Goal: Task Accomplishment & Management: Manage account settings

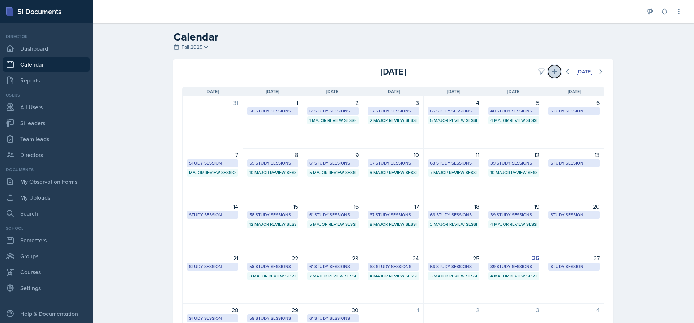
click at [552, 70] on icon at bounding box center [554, 71] width 7 height 7
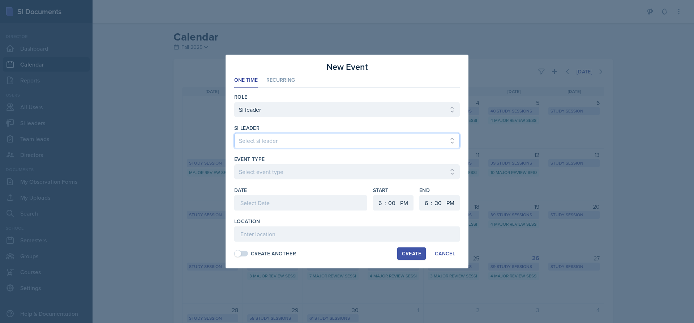
click at [260, 141] on select "Select si leader [PERSON_NAME] [PERSON_NAME] [PERSON_NAME] [PERSON_NAME] [PERSO…" at bounding box center [347, 140] width 226 height 15
select select "268a27b0-0bce-440f-8a36-0f53b65bdb13"
click at [234, 133] on select "Select si leader [PERSON_NAME] [PERSON_NAME] [PERSON_NAME] [PERSON_NAME] [PERSO…" at bounding box center [347, 140] width 226 height 15
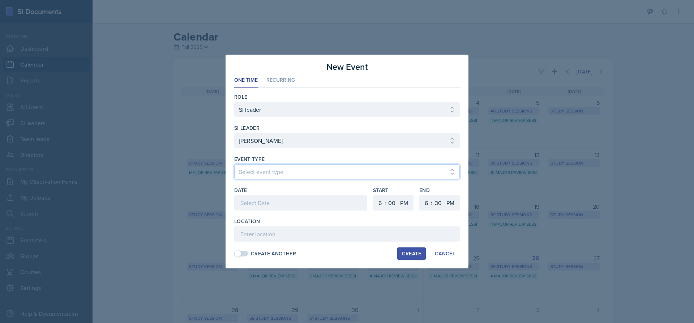
click at [263, 175] on select "Select event type Major Review Session Study Session" at bounding box center [347, 171] width 226 height 15
select select "66bb7cbf-e419-488b-a7ef-f63bc5f9ed04"
click at [234, 164] on select "Select event type Major Review Session Study Session" at bounding box center [347, 171] width 226 height 15
click at [260, 203] on div at bounding box center [300, 202] width 133 height 15
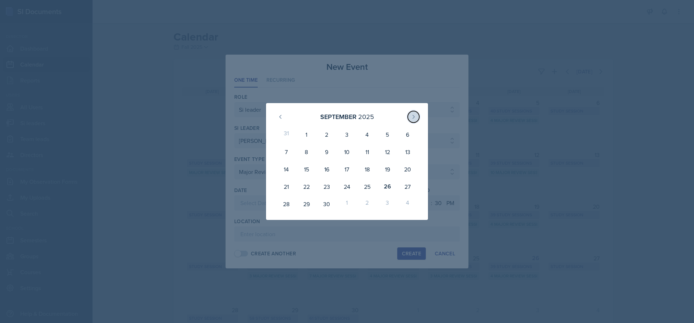
click at [413, 114] on icon at bounding box center [414, 117] width 6 height 6
click at [352, 137] on div "1" at bounding box center [347, 134] width 20 height 17
type input "[DATE]"
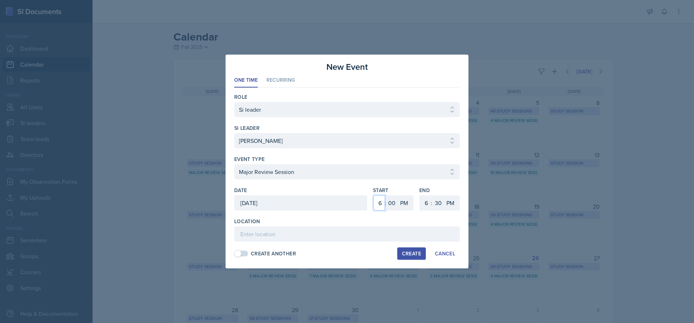
click at [378, 204] on select "1 2 3 4 5 6 7 8 9 10 11 12" at bounding box center [379, 202] width 12 height 15
select select "5"
click at [373, 195] on select "1 2 3 4 5 6 7 8 9 10 11 12" at bounding box center [379, 202] width 12 height 15
click at [424, 205] on select "1 2 3 4 5 6 7 8 9 10 11 12" at bounding box center [426, 202] width 12 height 15
select select "7"
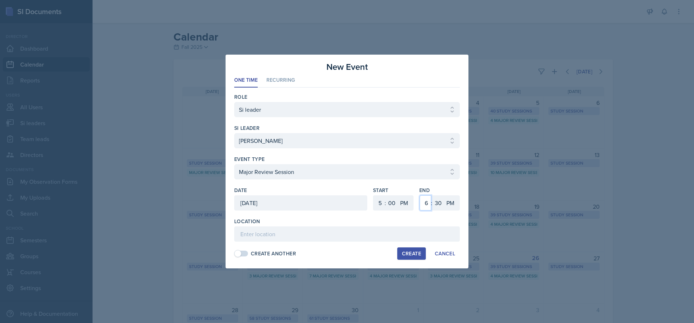
click at [420, 195] on select "1 2 3 4 5 6 7 8 9 10 11 12" at bounding box center [426, 202] width 12 height 15
click at [440, 202] on select "00 05 10 15 20 25 30 35 40 45 50 55" at bounding box center [438, 202] width 12 height 15
select select "0"
click at [432, 195] on select "00 05 10 15 20 25 30 35 40 45 50 55" at bounding box center [438, 202] width 12 height 15
click at [259, 235] on input at bounding box center [347, 233] width 226 height 15
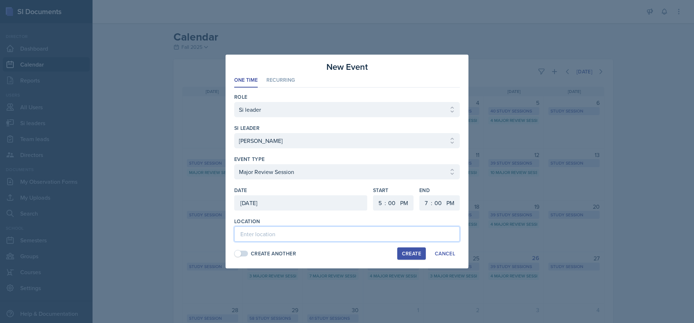
type input "a"
type input "Academic Learning Center 2100"
click at [420, 254] on div "Create" at bounding box center [411, 254] width 19 height 6
select select
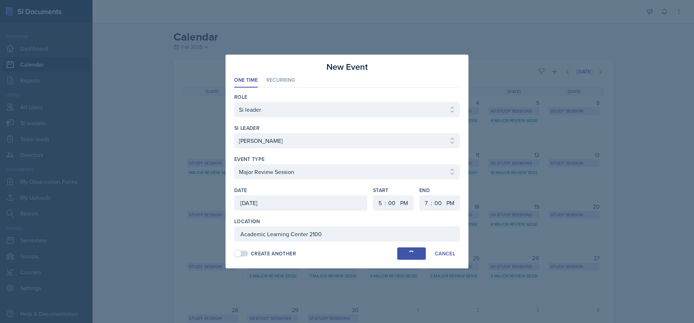
select select "6"
select select "30"
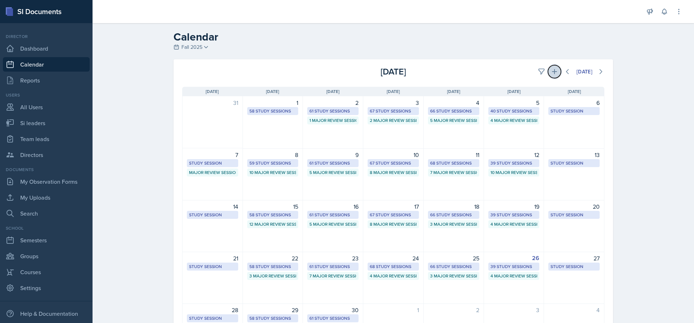
click at [552, 72] on icon at bounding box center [554, 71] width 5 height 5
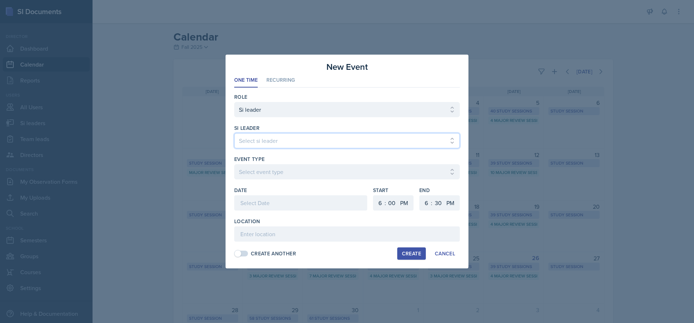
click at [262, 137] on select "Select si leader [PERSON_NAME] [PERSON_NAME] [PERSON_NAME] [PERSON_NAME] [PERSO…" at bounding box center [347, 140] width 226 height 15
select select "f7052562-8aa0-4af3-b5b2-4a9653c66532"
click at [234, 133] on select "Select si leader [PERSON_NAME] [PERSON_NAME] [PERSON_NAME] [PERSON_NAME] [PERSO…" at bounding box center [347, 140] width 226 height 15
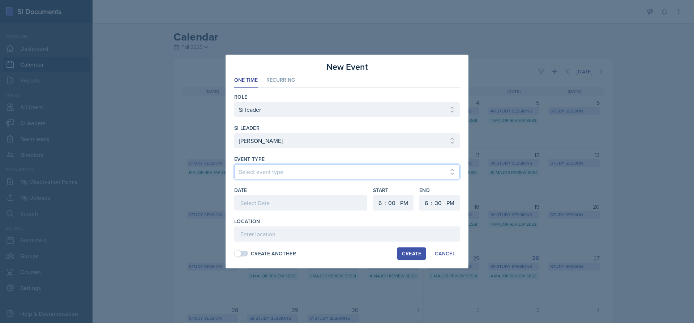
click at [254, 174] on select "Select event type Major Review Session Study Session" at bounding box center [347, 171] width 226 height 15
select select "66bb7cbf-e419-488b-a7ef-f63bc5f9ed04"
click at [234, 164] on select "Select event type Major Review Session Study Session" at bounding box center [347, 171] width 226 height 15
click at [265, 201] on div at bounding box center [300, 202] width 133 height 15
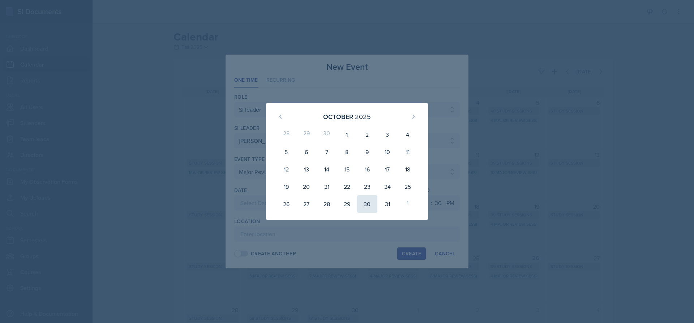
click at [367, 203] on div "30" at bounding box center [367, 203] width 20 height 17
type input "[DATE]"
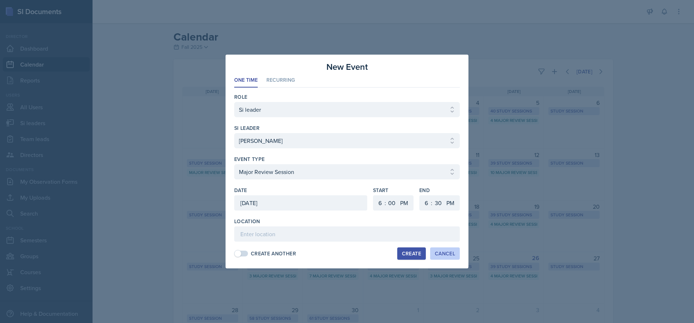
click at [453, 254] on div "Cancel" at bounding box center [445, 254] width 20 height 6
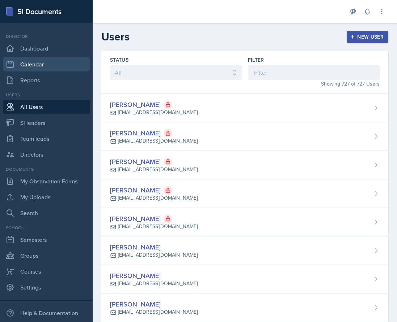
click at [27, 62] on link "Calendar" at bounding box center [46, 64] width 87 height 14
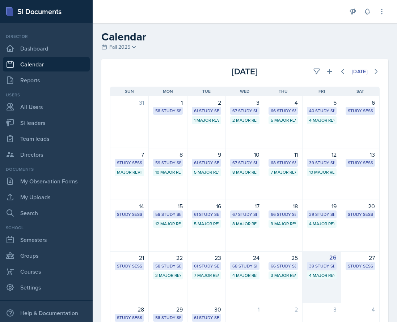
click at [333, 277] on div "26 39 Study Sessions 4 Major Review Sessions" at bounding box center [321, 278] width 38 height 52
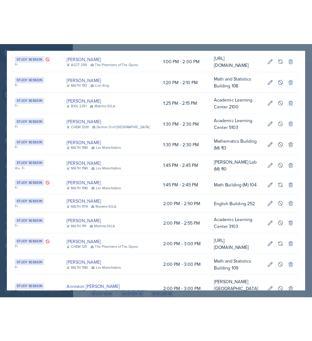
scroll to position [0, 203]
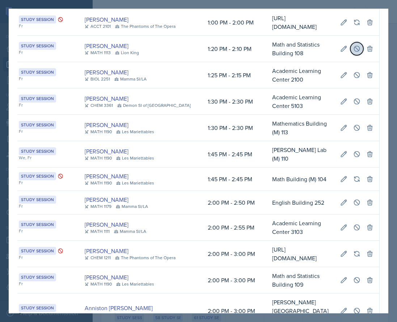
click at [350, 55] on button at bounding box center [356, 48] width 13 height 13
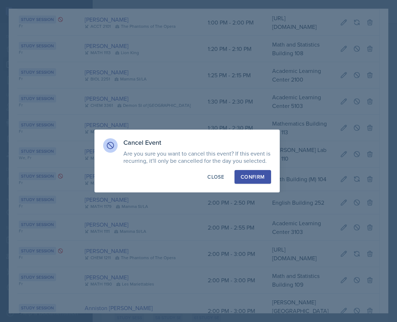
click at [252, 174] on div "Confirm" at bounding box center [252, 177] width 24 height 7
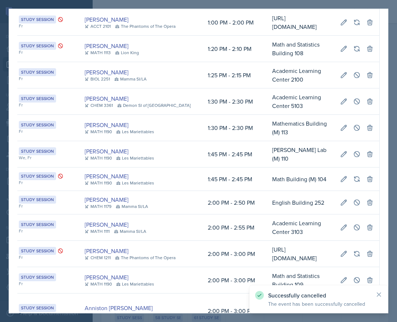
click at [394, 40] on div at bounding box center [198, 161] width 397 height 322
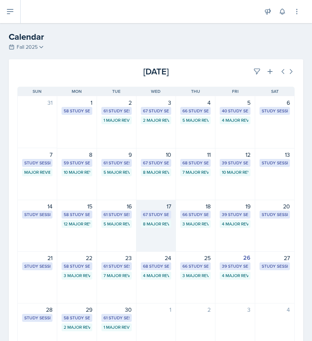
click at [158, 227] on div "8 Major Review Sessions" at bounding box center [156, 224] width 26 height 7
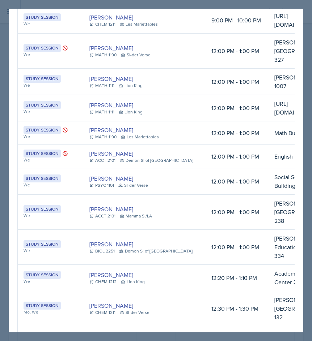
scroll to position [1767, 0]
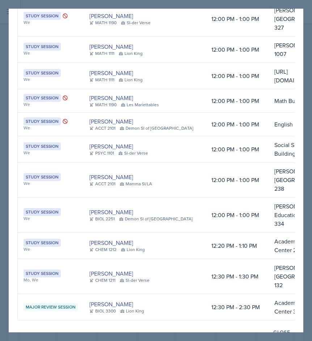
click at [309, 114] on div at bounding box center [156, 170] width 312 height 341
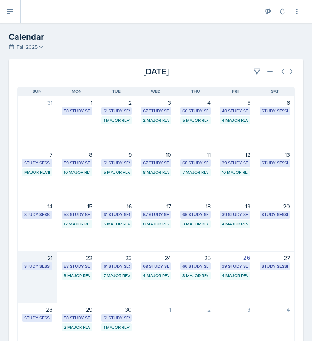
click at [55, 291] on div "21 Study Session Jared Stewart PSYC1101 Sunday Online - Teams session 4-5 pm TE…" at bounding box center [37, 278] width 39 height 52
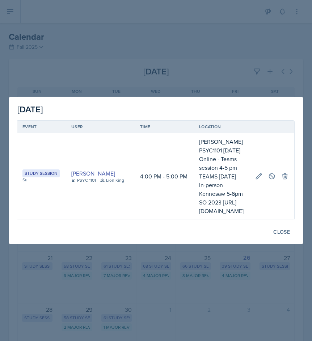
scroll to position [0, 204]
click at [256, 176] on icon at bounding box center [258, 176] width 7 height 7
select select "4"
select select "0"
select select "PM"
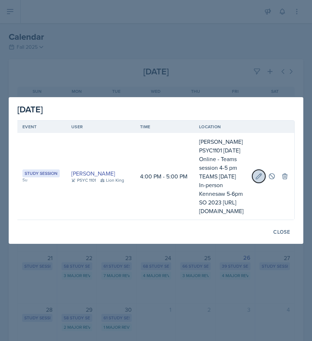
select select "5"
select select "0"
select select "PM"
type input "[PERSON_NAME] PSYC1101 [DATE] Online - Teams session 4-5 pm TEAMS [DATE] In-per…"
select select "d66089cd-5ee7-4f89-a345-f1bdd1643066"
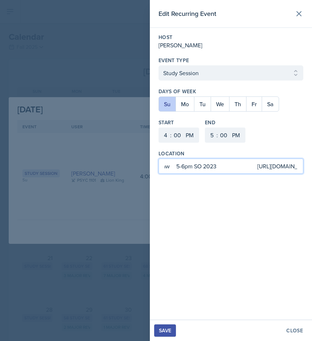
scroll to position [0, 296]
drag, startPoint x: 248, startPoint y: 166, endPoint x: 265, endPoint y: 172, distance: 17.1
click at [265, 172] on input "[PERSON_NAME] PSYC1101 [DATE] Online - Teams session 4-5 pm TEAMS [DATE] In-per…" at bounding box center [230, 166] width 145 height 15
click at [263, 163] on input "[PERSON_NAME] PSYC1101 [DATE] Online - Teams session 4-5 pm TEAMS [DATE] In-per…" at bounding box center [230, 166] width 145 height 15
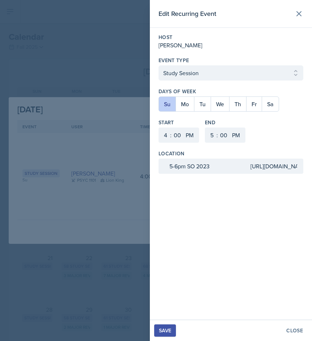
scroll to position [0, 0]
click at [268, 203] on div "Edit Recurring Event Host Jared Stewart Event Type Select Event Type Study Sess…" at bounding box center [231, 160] width 162 height 320
click at [292, 322] on div "Save Close" at bounding box center [231, 330] width 162 height 21
click at [291, 322] on div "Close" at bounding box center [294, 331] width 17 height 6
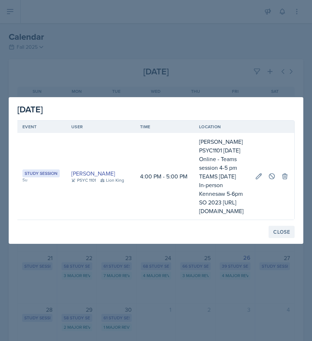
click at [283, 226] on button "Close" at bounding box center [281, 232] width 26 height 12
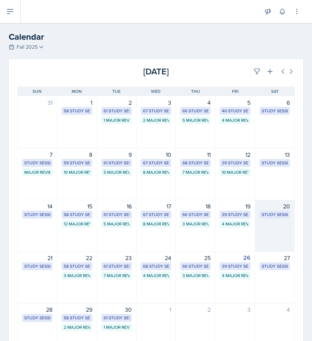
click at [259, 206] on div "20" at bounding box center [274, 206] width 30 height 9
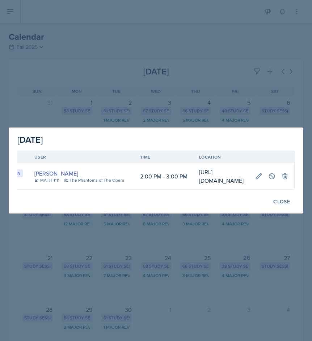
click at [73, 75] on div at bounding box center [156, 170] width 312 height 341
